Goal: Task Accomplishment & Management: Complete application form

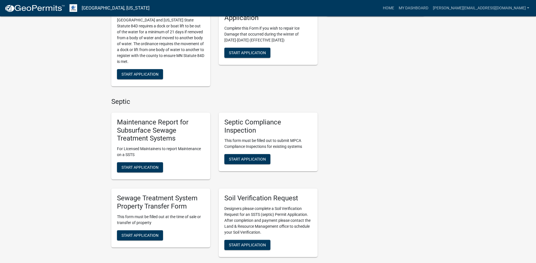
scroll to position [198, 0]
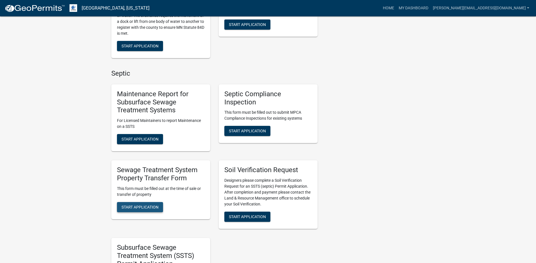
click at [135, 208] on span "Start Application" at bounding box center [139, 207] width 37 height 5
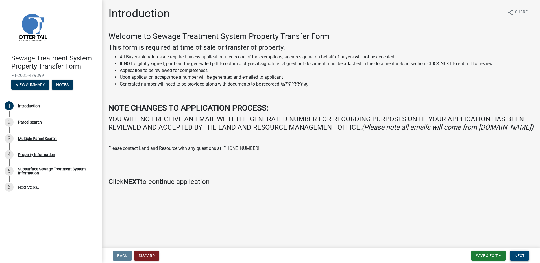
click at [517, 256] on span "Next" at bounding box center [519, 256] width 10 height 5
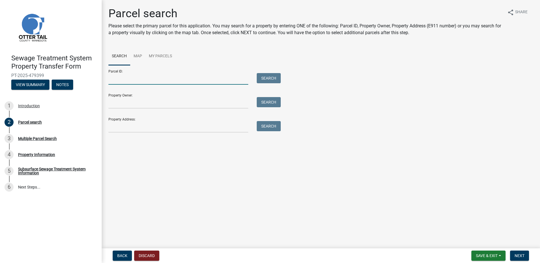
click at [118, 78] on input "Parcel ID:" at bounding box center [178, 79] width 140 height 12
type input "17000991697001"
click at [265, 77] on button "Search" at bounding box center [269, 78] width 24 height 10
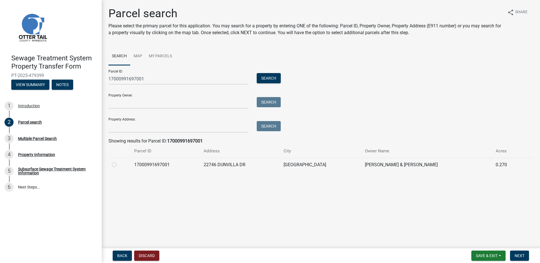
click at [119, 162] on label at bounding box center [119, 162] width 0 height 0
click at [119, 165] on input "radio" at bounding box center [121, 164] width 4 height 4
radio input "true"
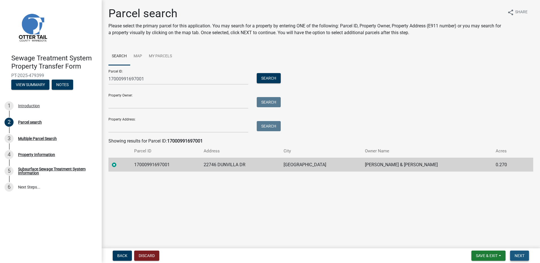
click at [519, 258] on span "Next" at bounding box center [519, 256] width 10 height 5
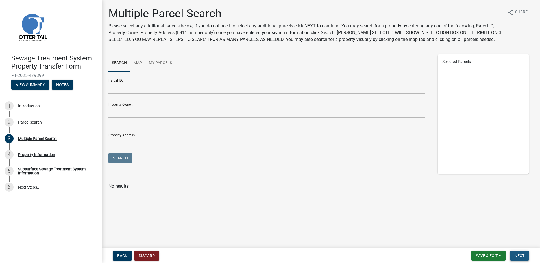
click at [522, 259] on button "Next" at bounding box center [519, 256] width 19 height 10
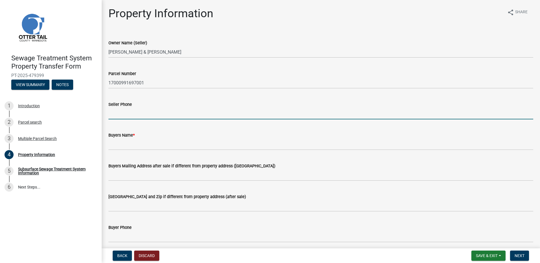
click at [115, 114] on input "Seller Phone" at bounding box center [320, 114] width 425 height 12
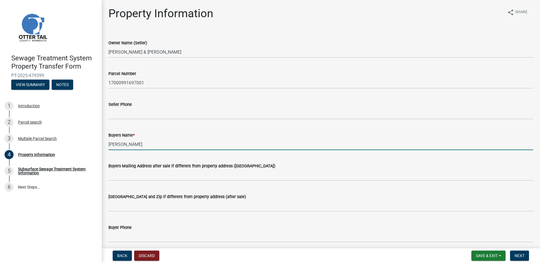
type input "[PERSON_NAME]"
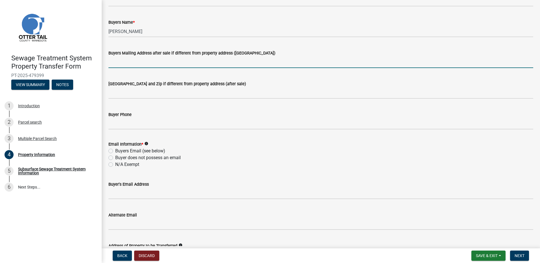
scroll to position [141, 0]
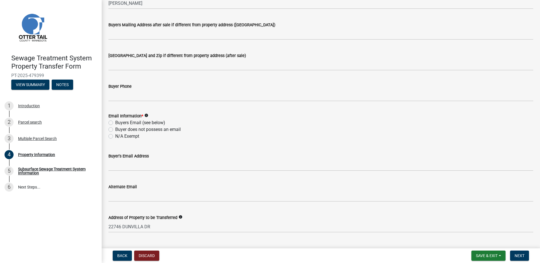
click at [115, 121] on label "Buyers Email (see below)" at bounding box center [140, 122] width 50 height 7
click at [115, 121] on input "Buyers Email (see below)" at bounding box center [117, 121] width 4 height 4
radio input "true"
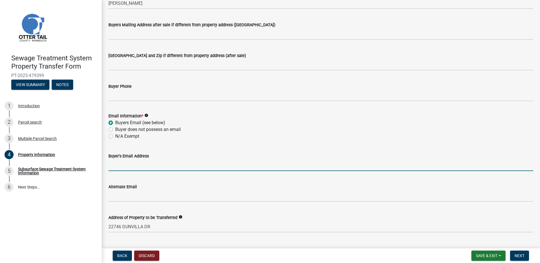
click at [117, 165] on input "Buyer's Email Address" at bounding box center [320, 166] width 425 height 12
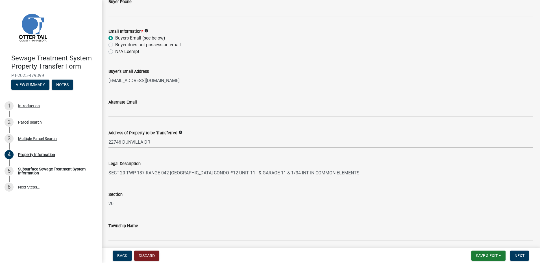
scroll to position [247, 0]
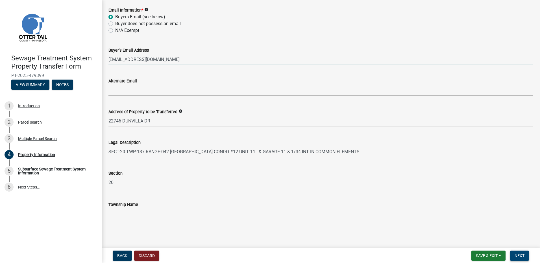
type input "[EMAIL_ADDRESS][DOMAIN_NAME]"
click at [518, 256] on span "Next" at bounding box center [519, 256] width 10 height 5
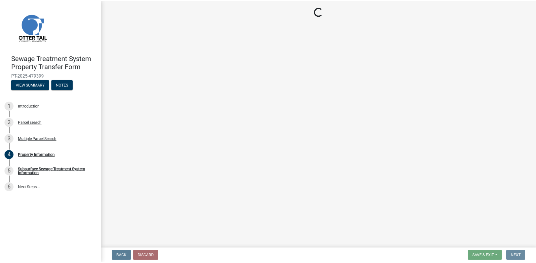
scroll to position [0, 0]
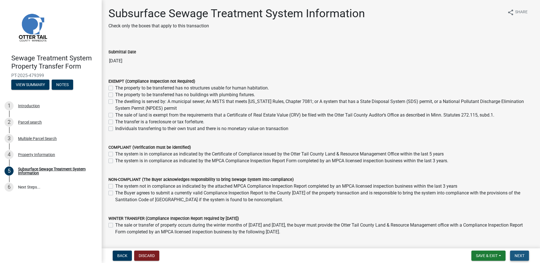
click at [523, 256] on span "Next" at bounding box center [519, 256] width 10 height 5
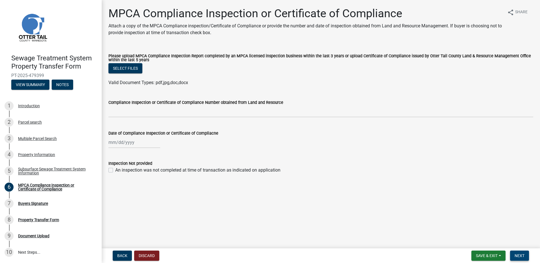
click at [523, 256] on span "Next" at bounding box center [519, 256] width 10 height 5
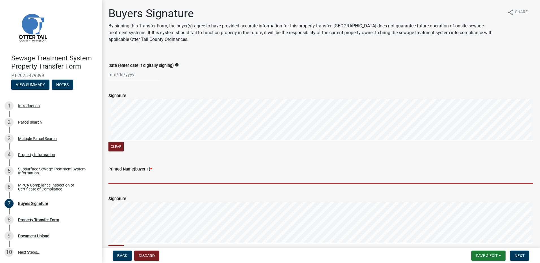
click at [120, 180] on input "Printed Name(buyer 1) *" at bounding box center [320, 179] width 425 height 12
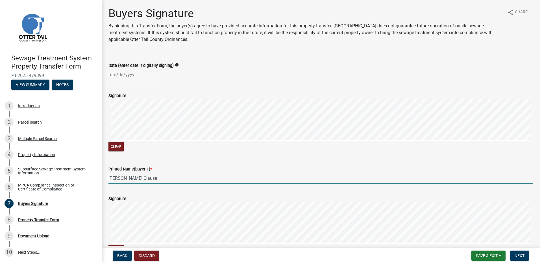
type input "[PERSON_NAME]"
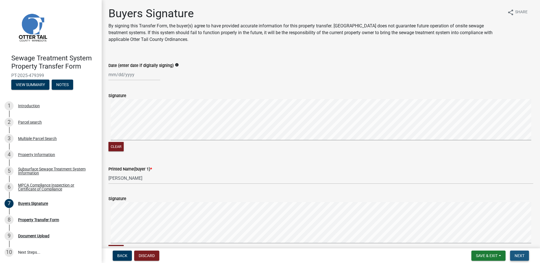
click at [520, 257] on span "Next" at bounding box center [519, 256] width 10 height 5
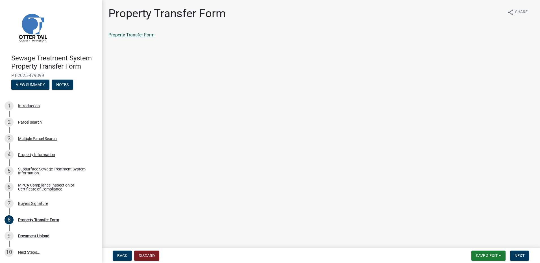
click at [125, 34] on link "Property Transfer Form" at bounding box center [131, 34] width 46 height 5
click at [487, 254] on button "Save & Exit" at bounding box center [488, 256] width 34 height 10
click at [478, 241] on button "Save & Exit" at bounding box center [482, 241] width 45 height 14
